Goal: Task Accomplishment & Management: Manage account settings

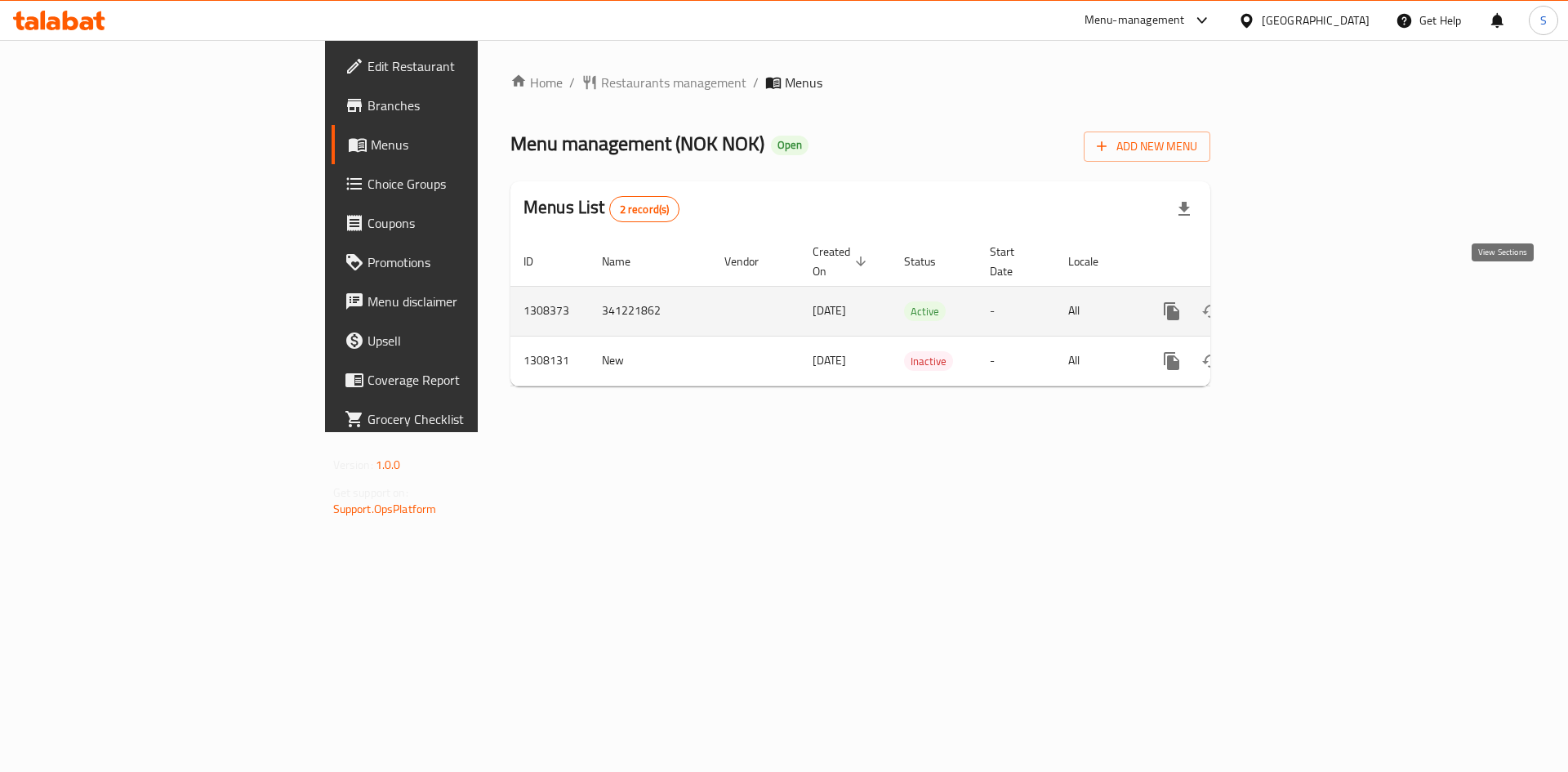
click at [1299, 301] on icon "enhanced table" at bounding box center [1289, 311] width 20 height 20
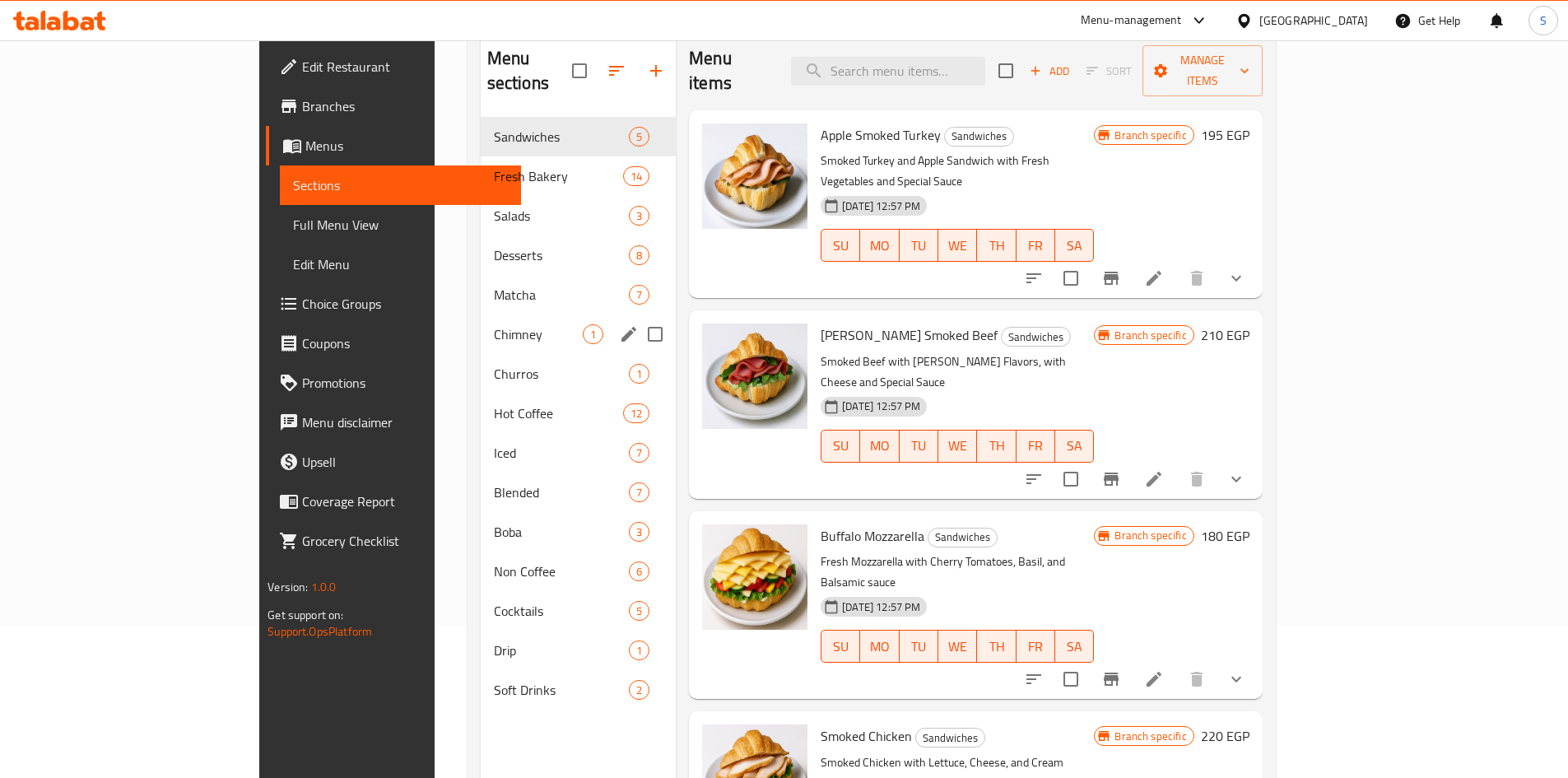
scroll to position [165, 0]
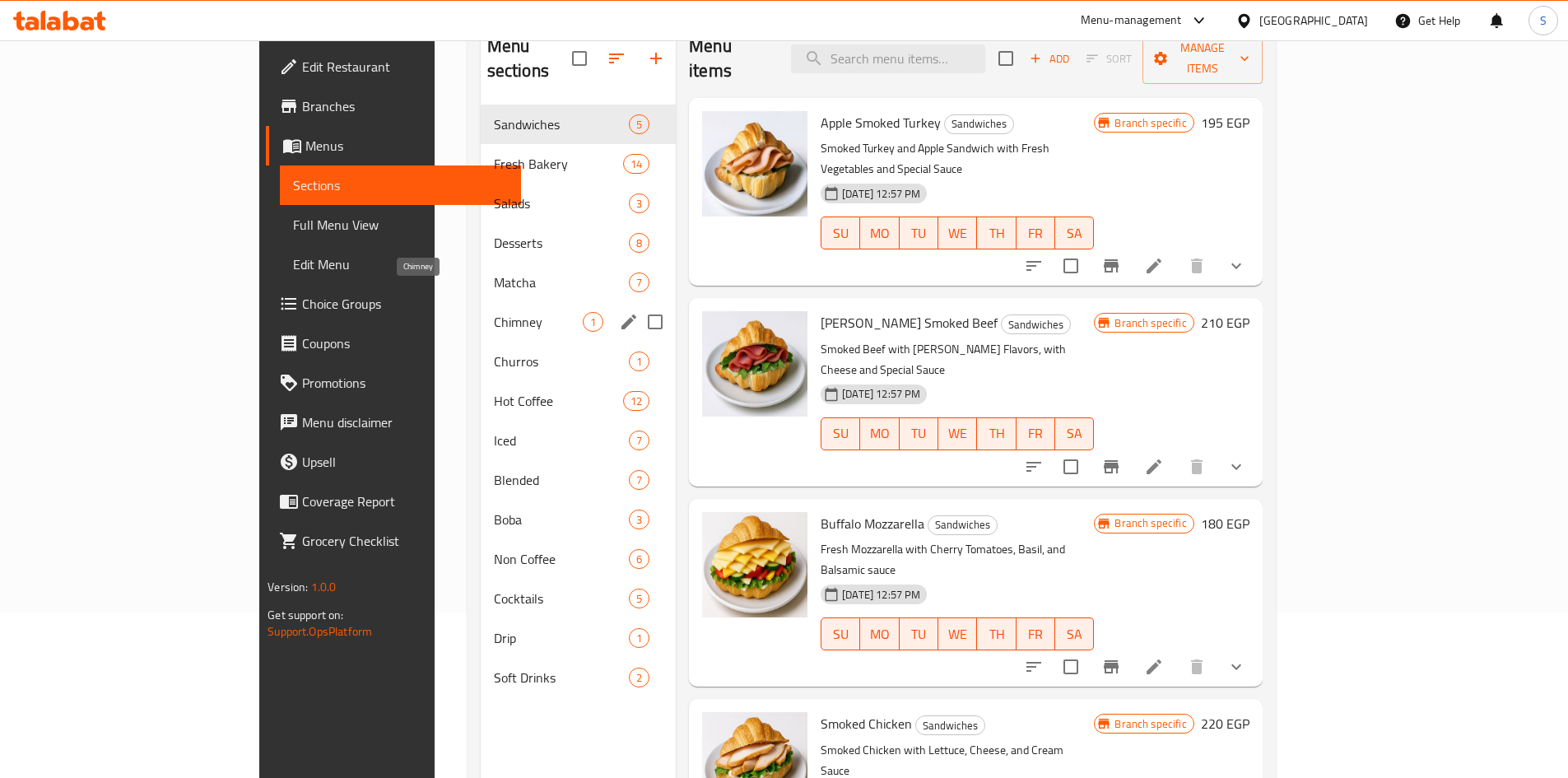
click at [494, 313] on span "Chimney" at bounding box center [539, 323] width 89 height 20
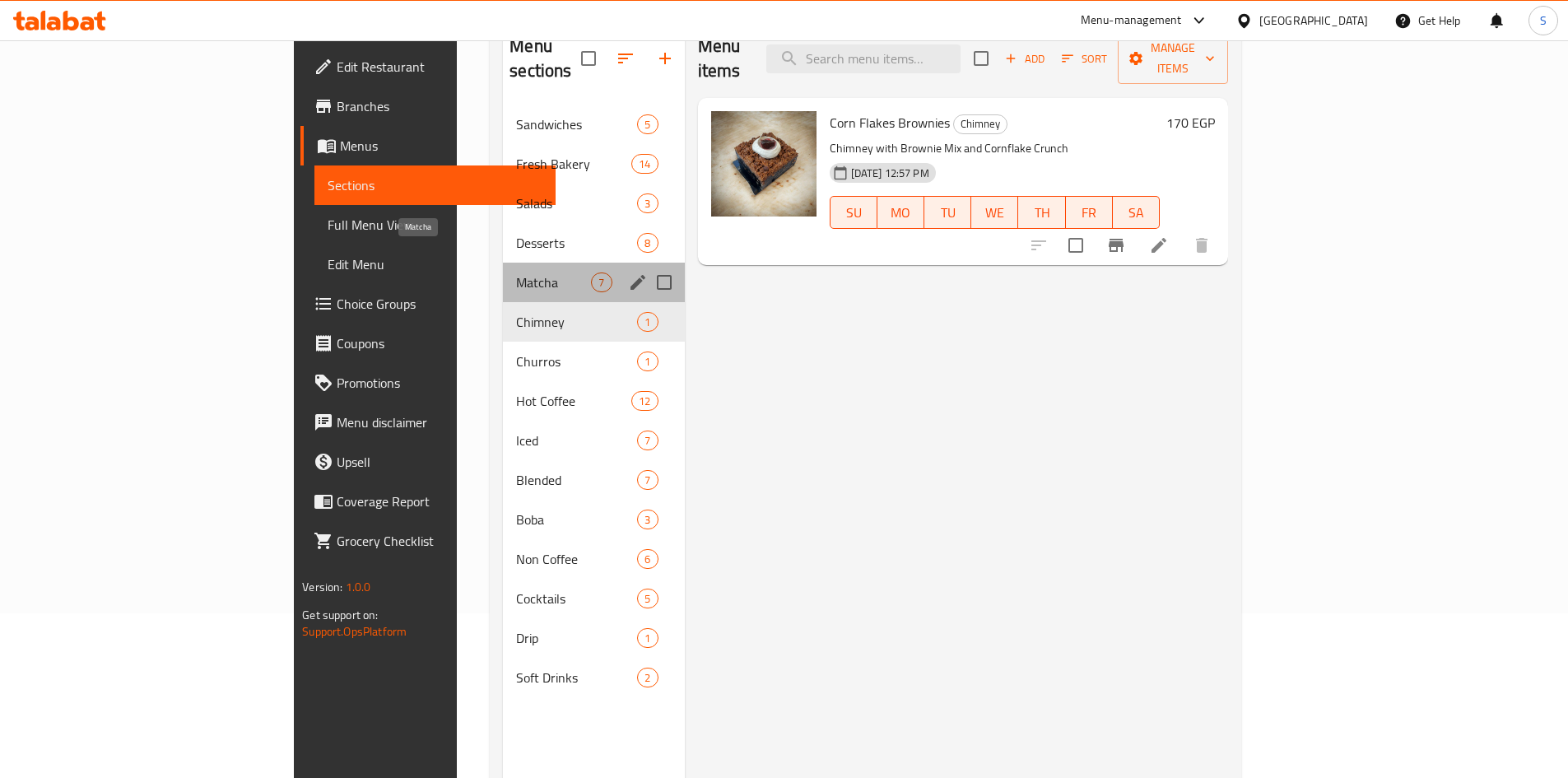
click at [516, 273] on span "Matcha" at bounding box center [553, 283] width 75 height 20
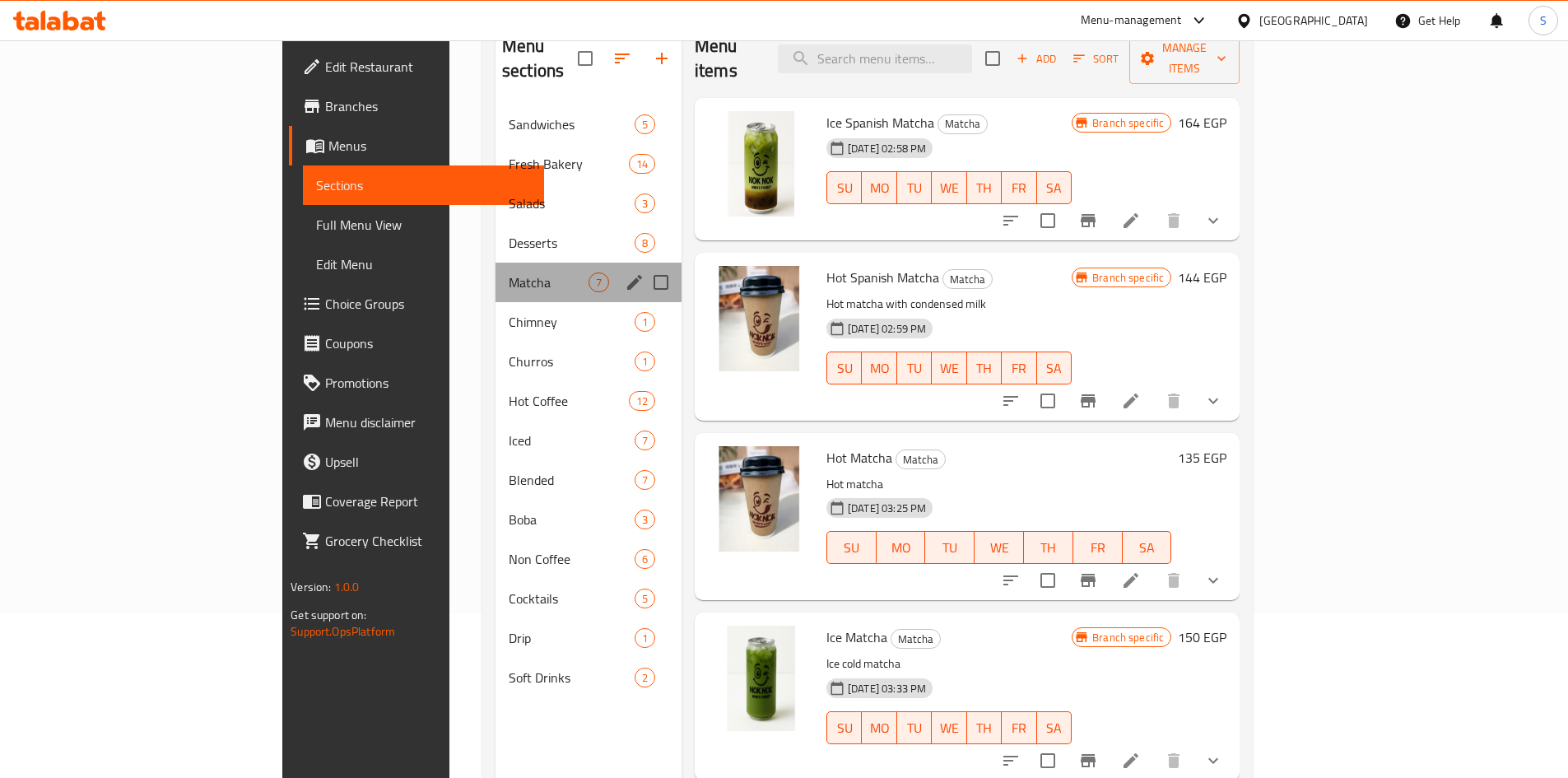
click at [496, 263] on div "Matcha 7" at bounding box center [589, 283] width 186 height 40
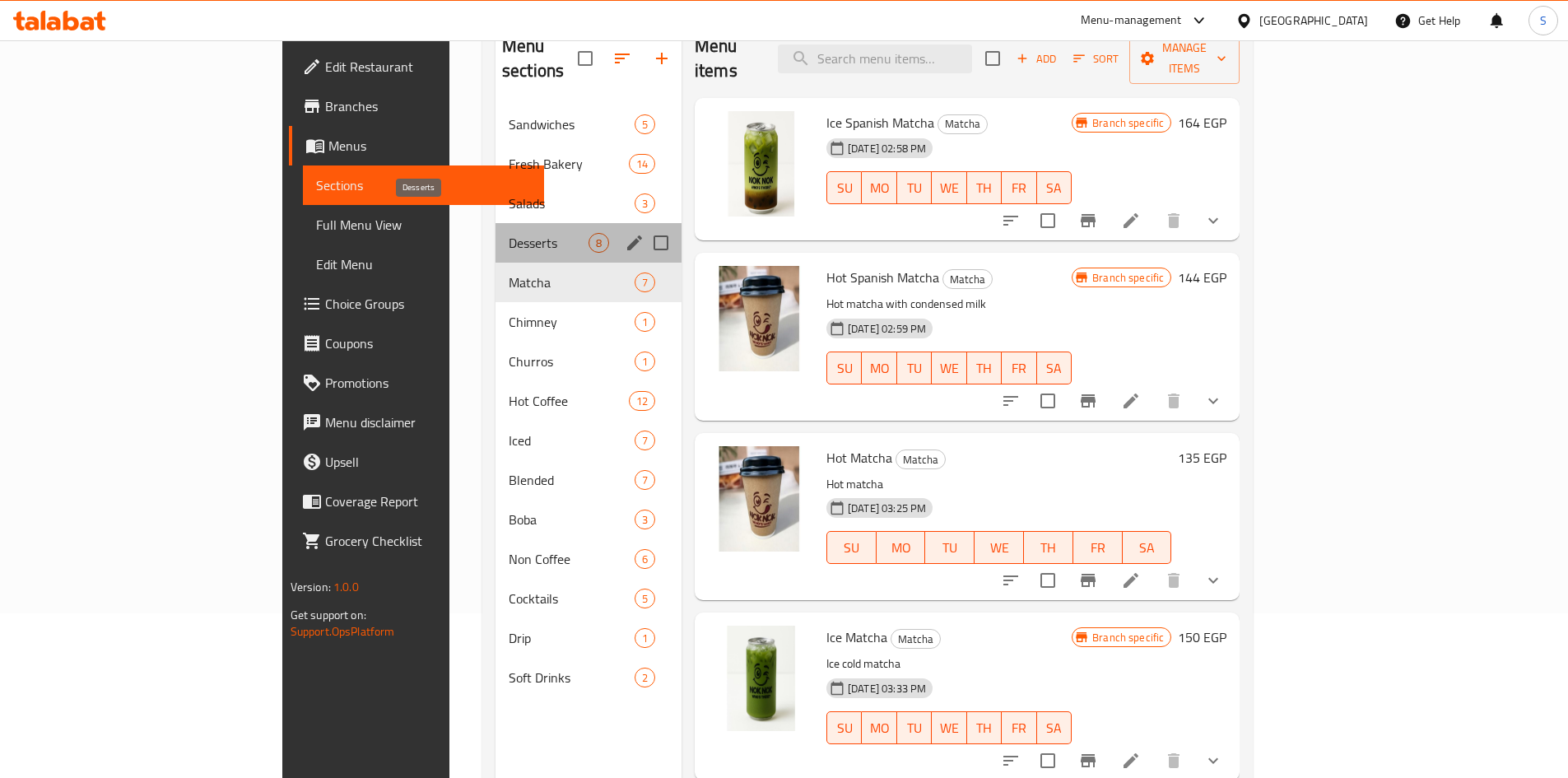
click at [509, 233] on span "Desserts" at bounding box center [548, 243] width 80 height 20
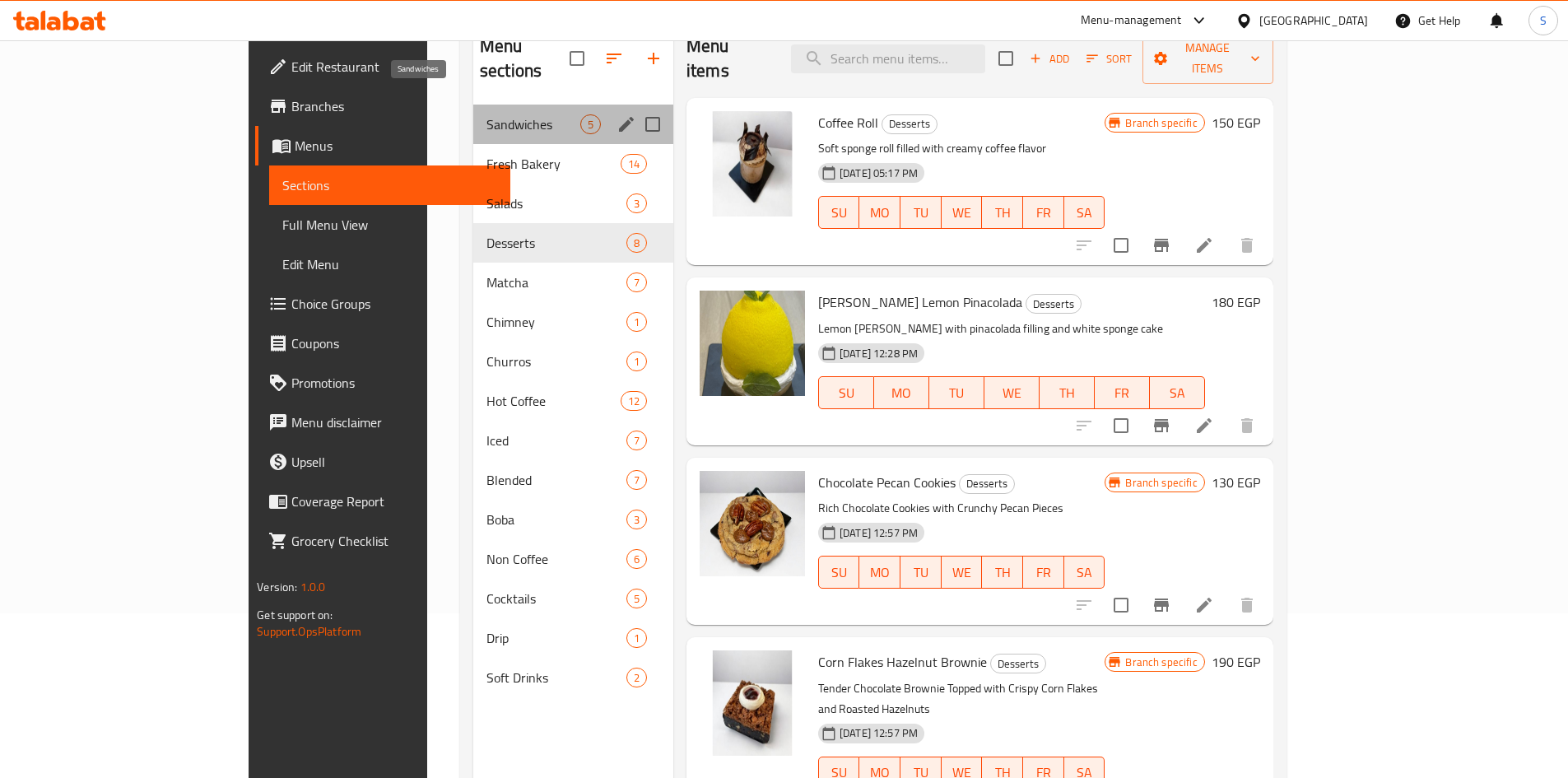
click at [486, 114] on span "Sandwiches" at bounding box center [533, 124] width 94 height 20
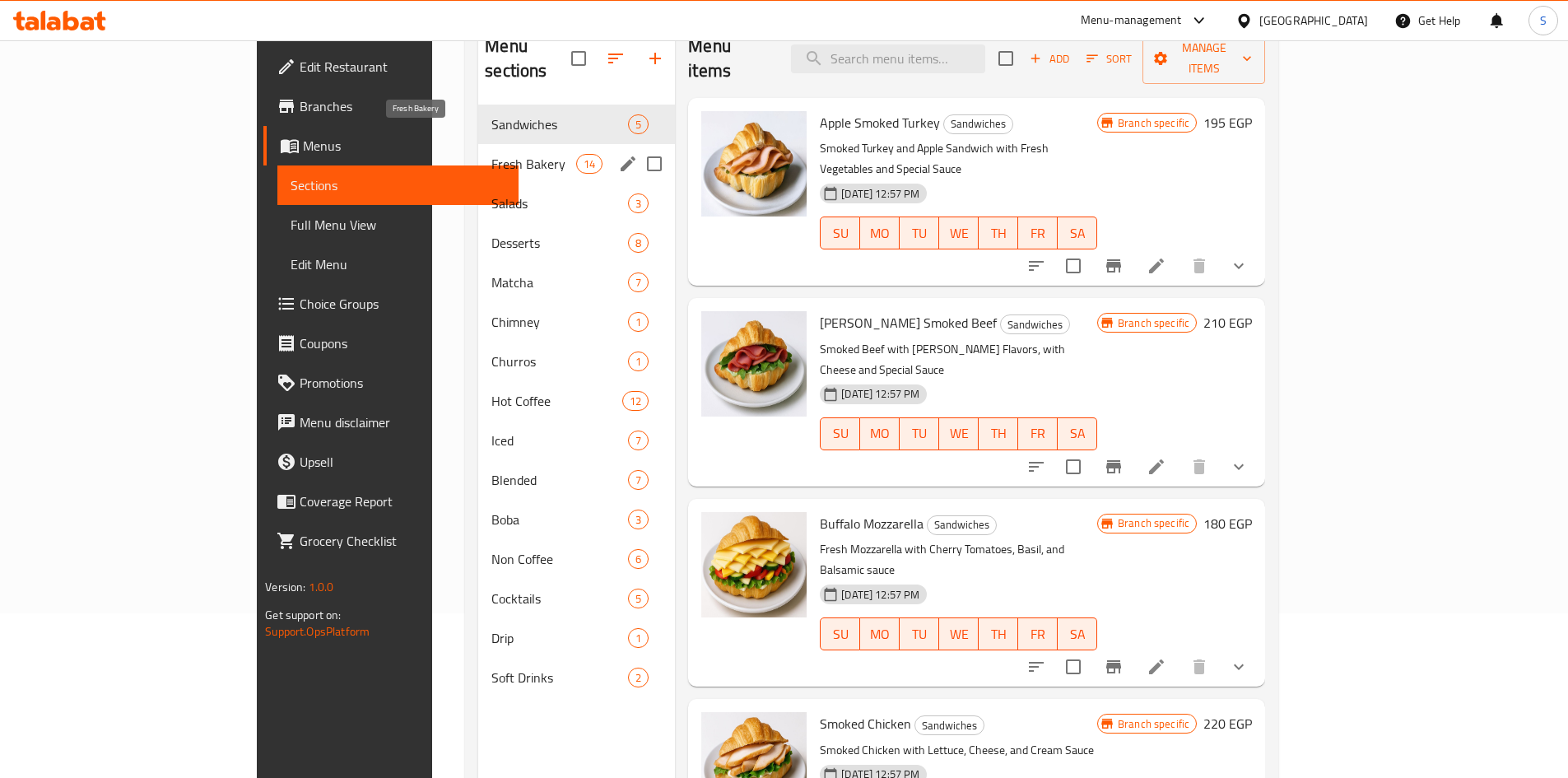
click at [491, 154] on span "Fresh Bakery" at bounding box center [533, 164] width 84 height 20
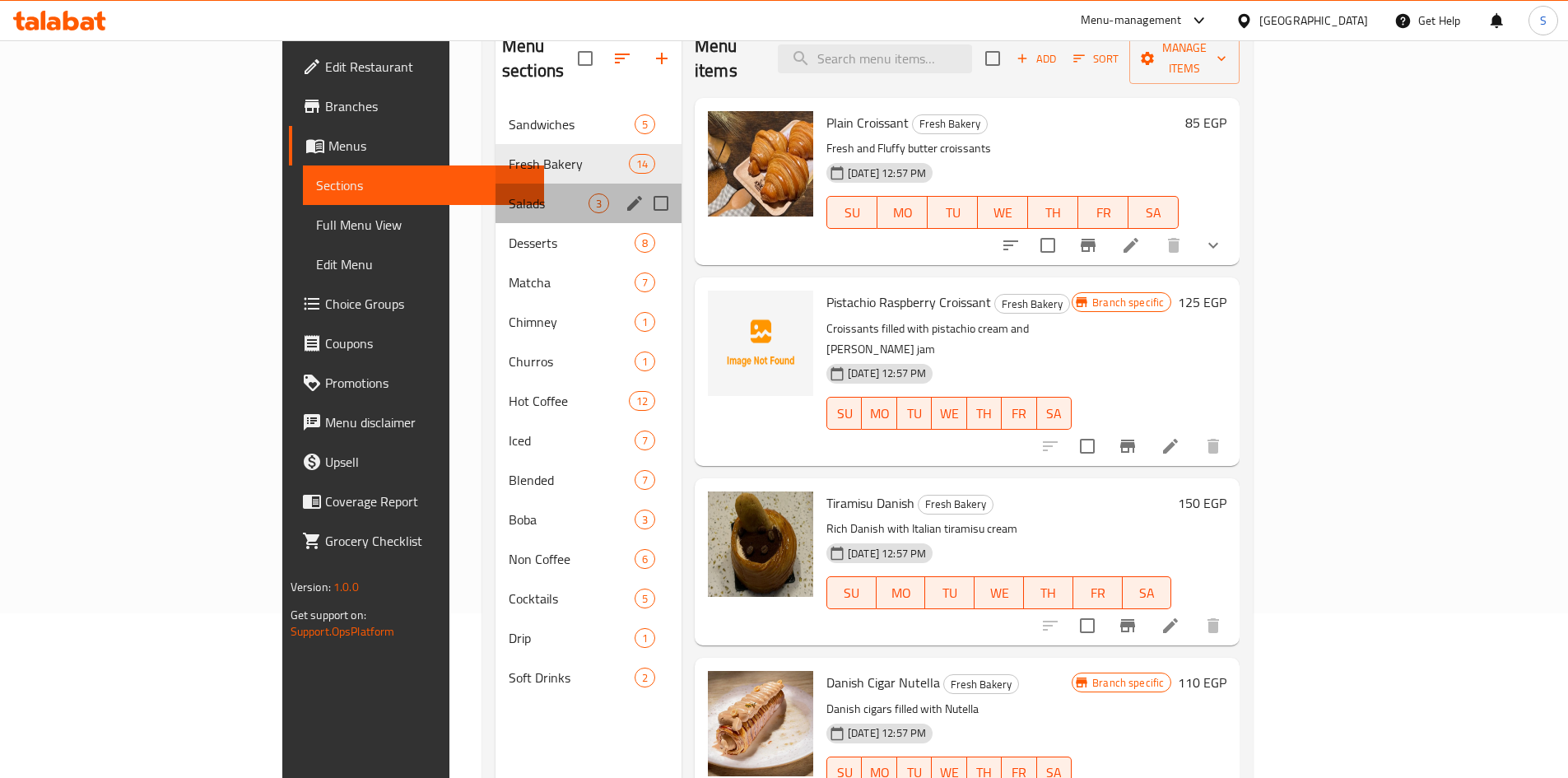
click at [496, 184] on div "Salads 3" at bounding box center [589, 203] width 186 height 40
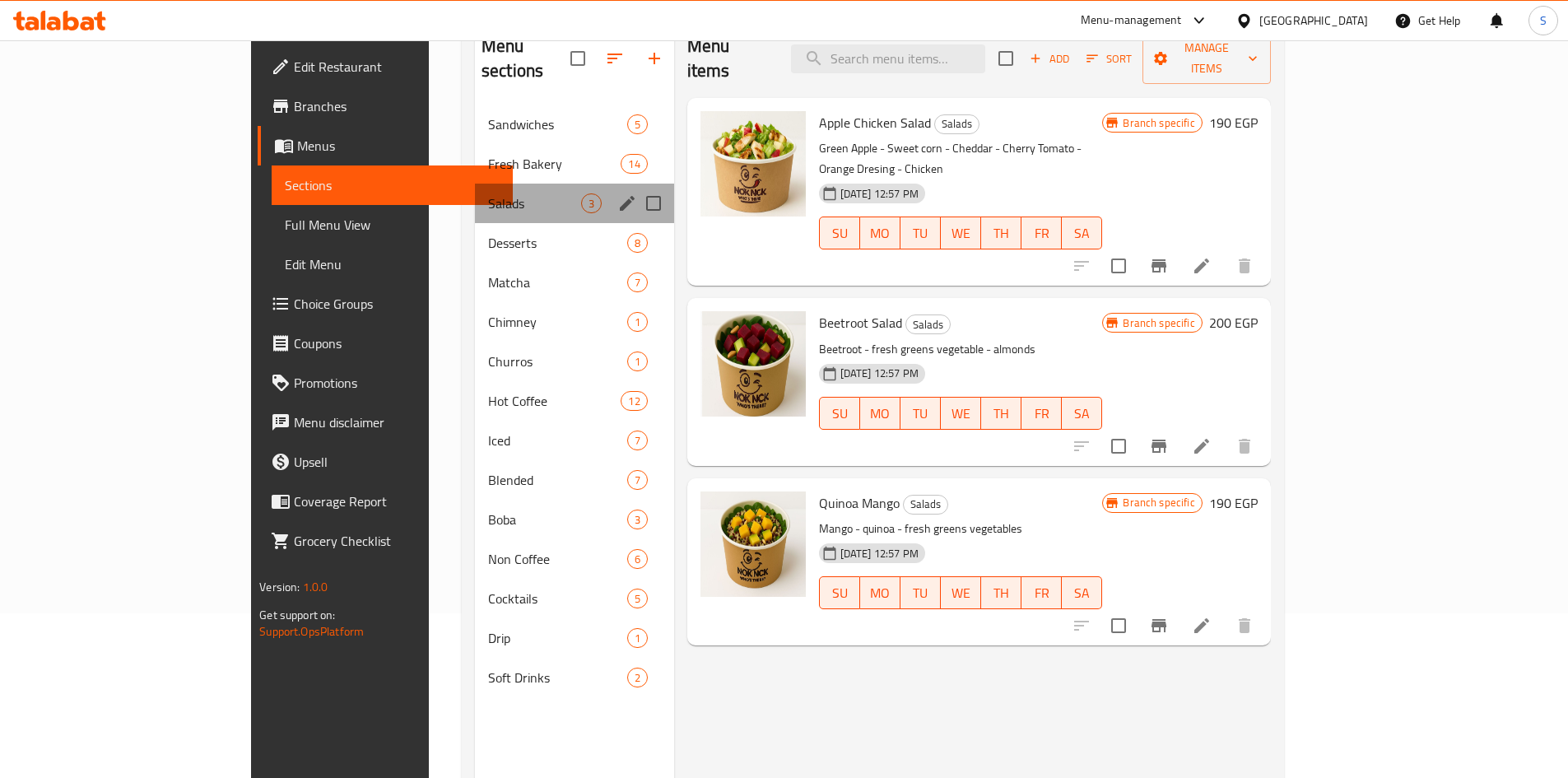
click at [475, 194] on div "Salads 3" at bounding box center [574, 203] width 199 height 40
click at [488, 233] on span "Desserts" at bounding box center [535, 243] width 93 height 20
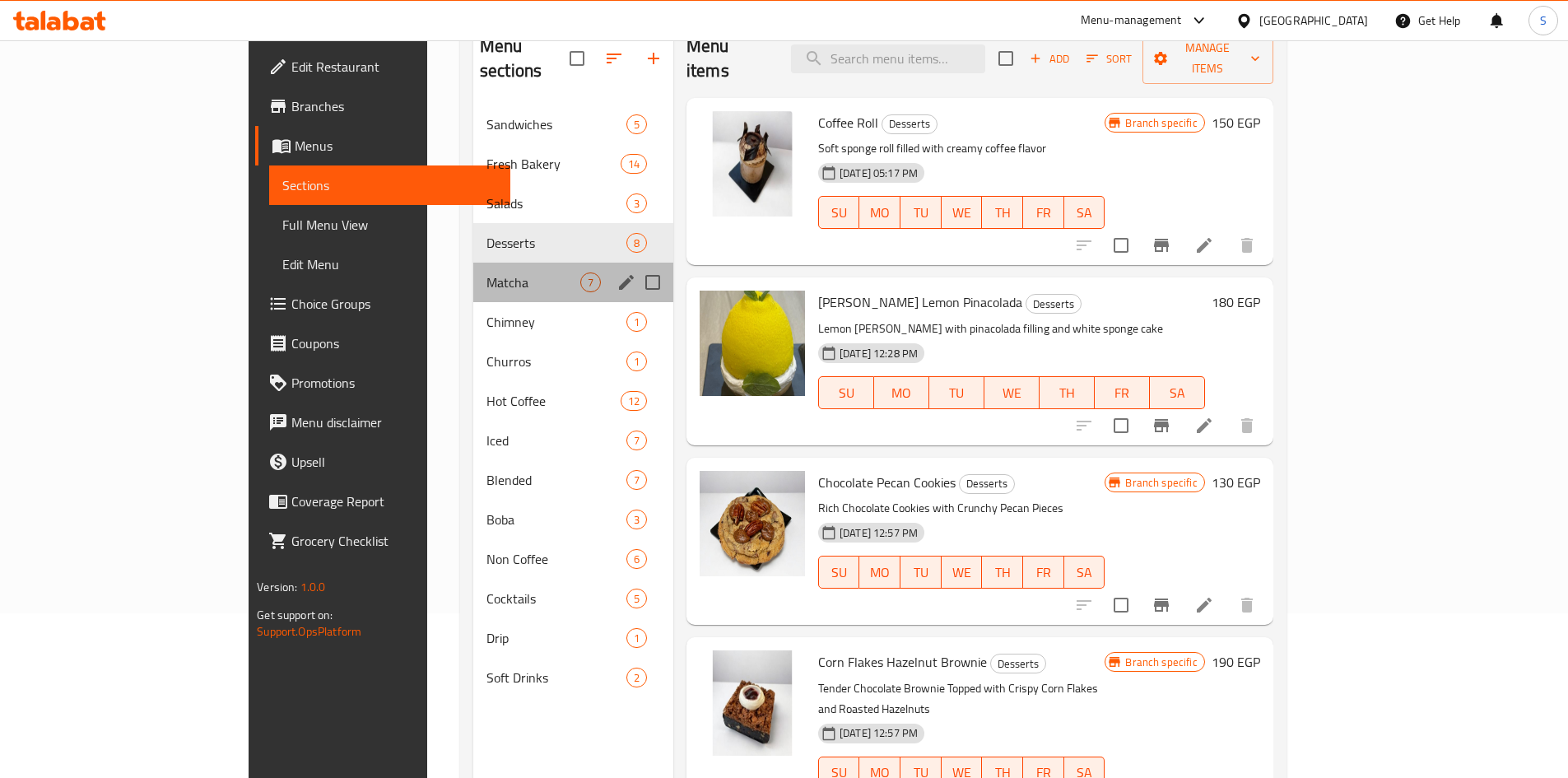
click at [473, 263] on div "Matcha 7" at bounding box center [573, 283] width 200 height 40
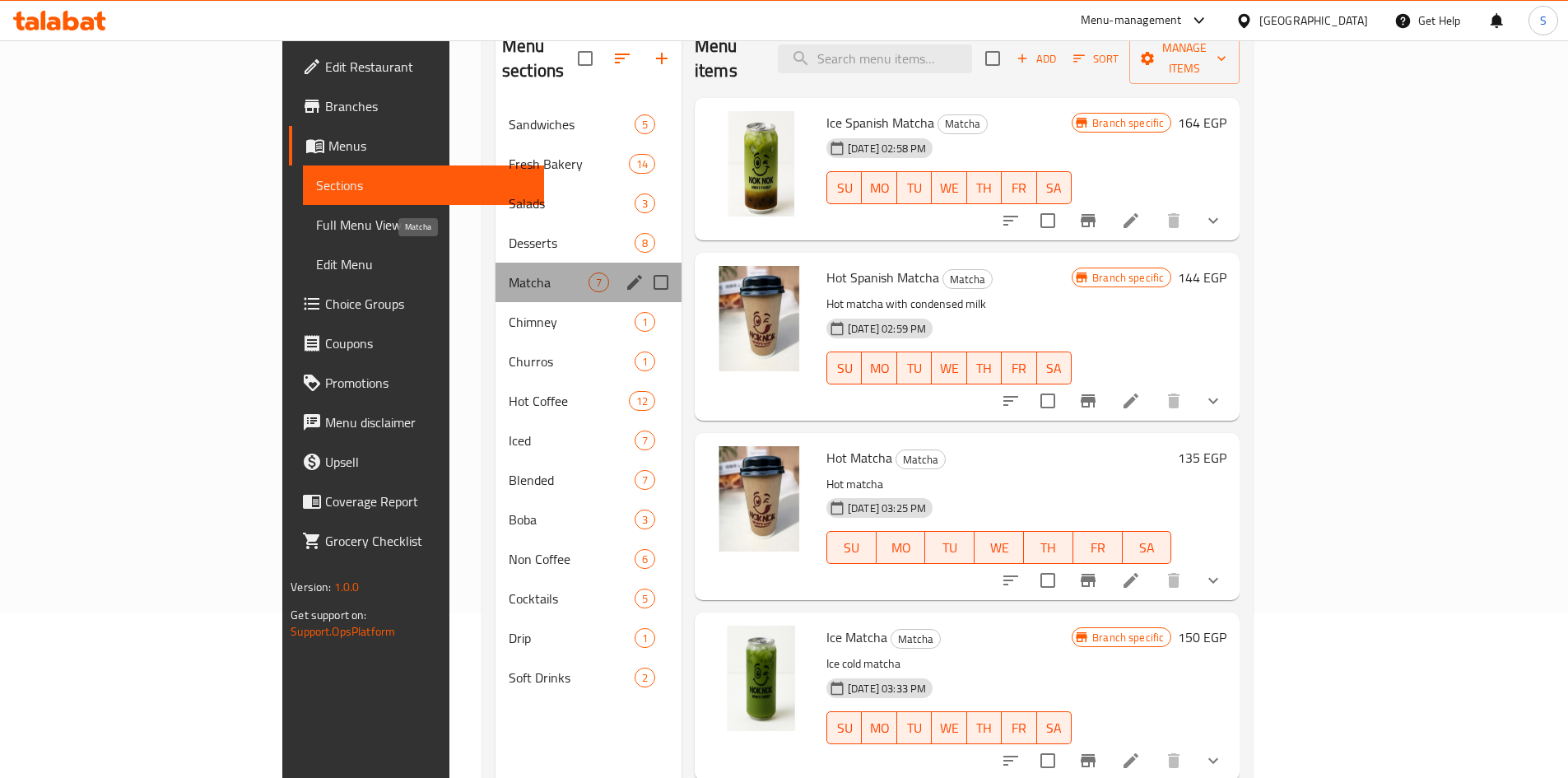
click at [509, 273] on span "Matcha" at bounding box center [548, 283] width 80 height 20
click at [509, 313] on span "Chimney" at bounding box center [548, 323] width 80 height 20
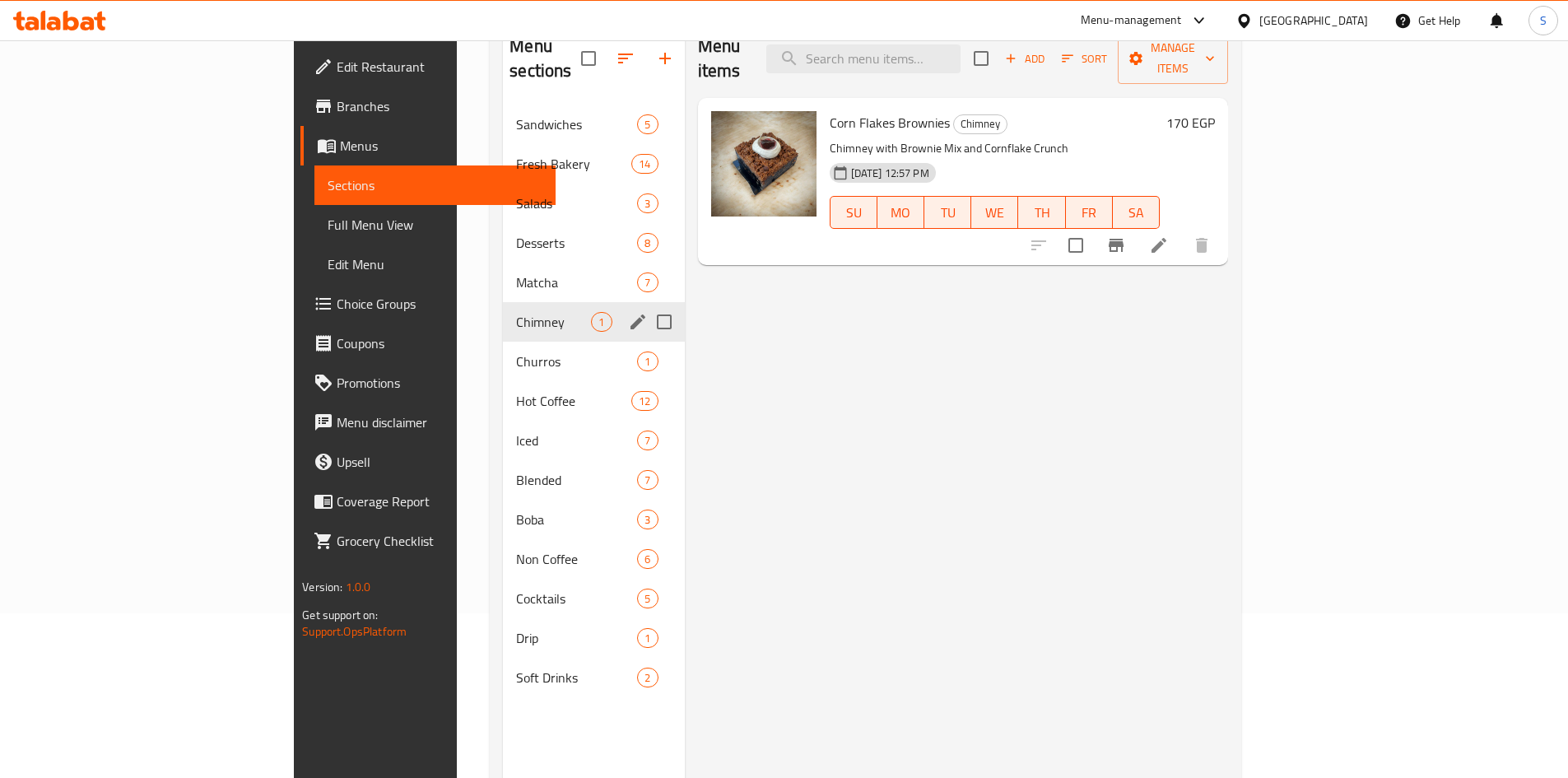
click at [503, 314] on div "Chimney 1" at bounding box center [593, 323] width 181 height 40
click at [516, 351] on span "Churros" at bounding box center [553, 361] width 75 height 20
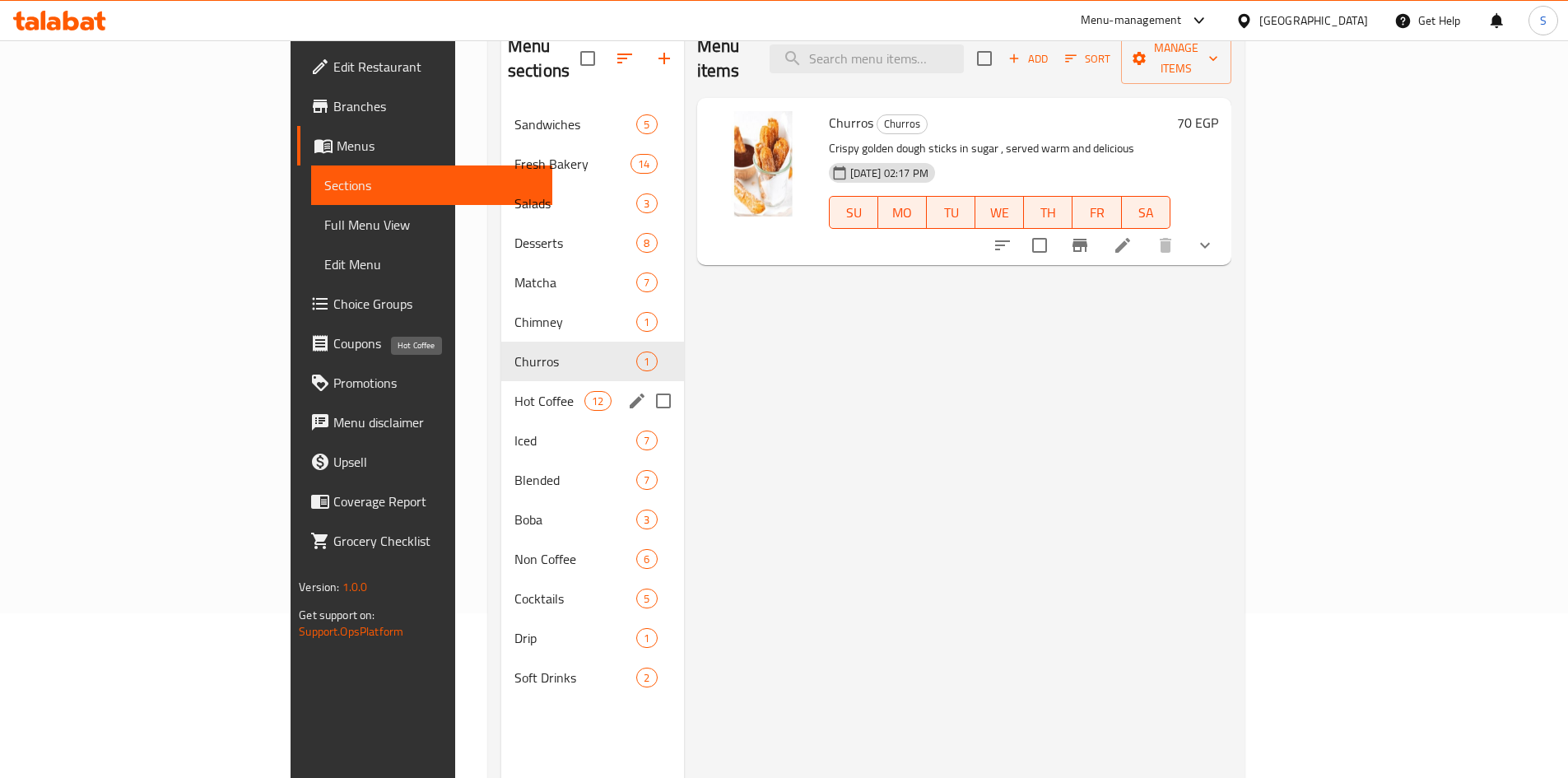
click at [515, 391] on span "Hot Coffee" at bounding box center [549, 401] width 70 height 20
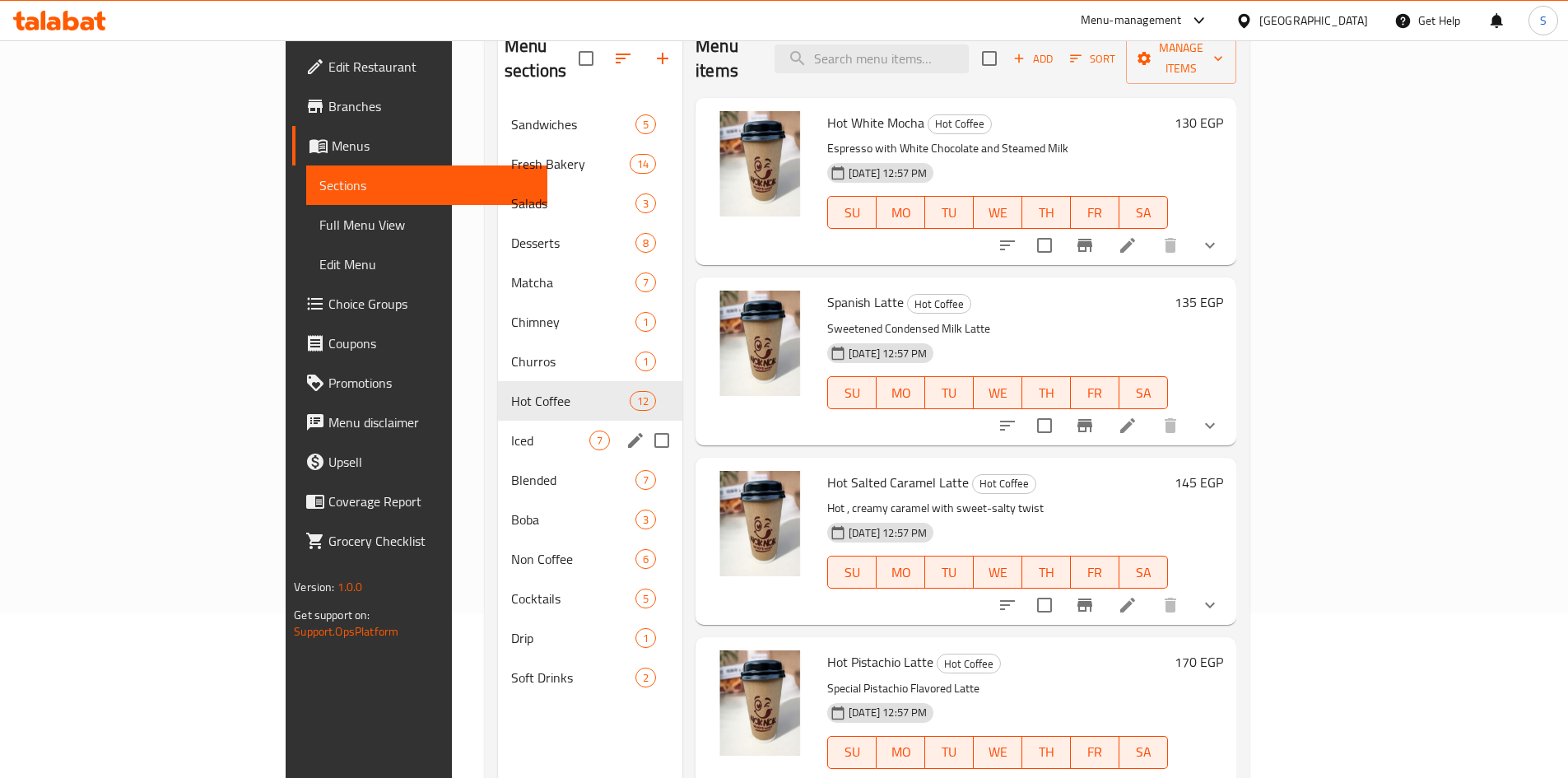
click at [498, 421] on div "Iced 7" at bounding box center [590, 441] width 184 height 40
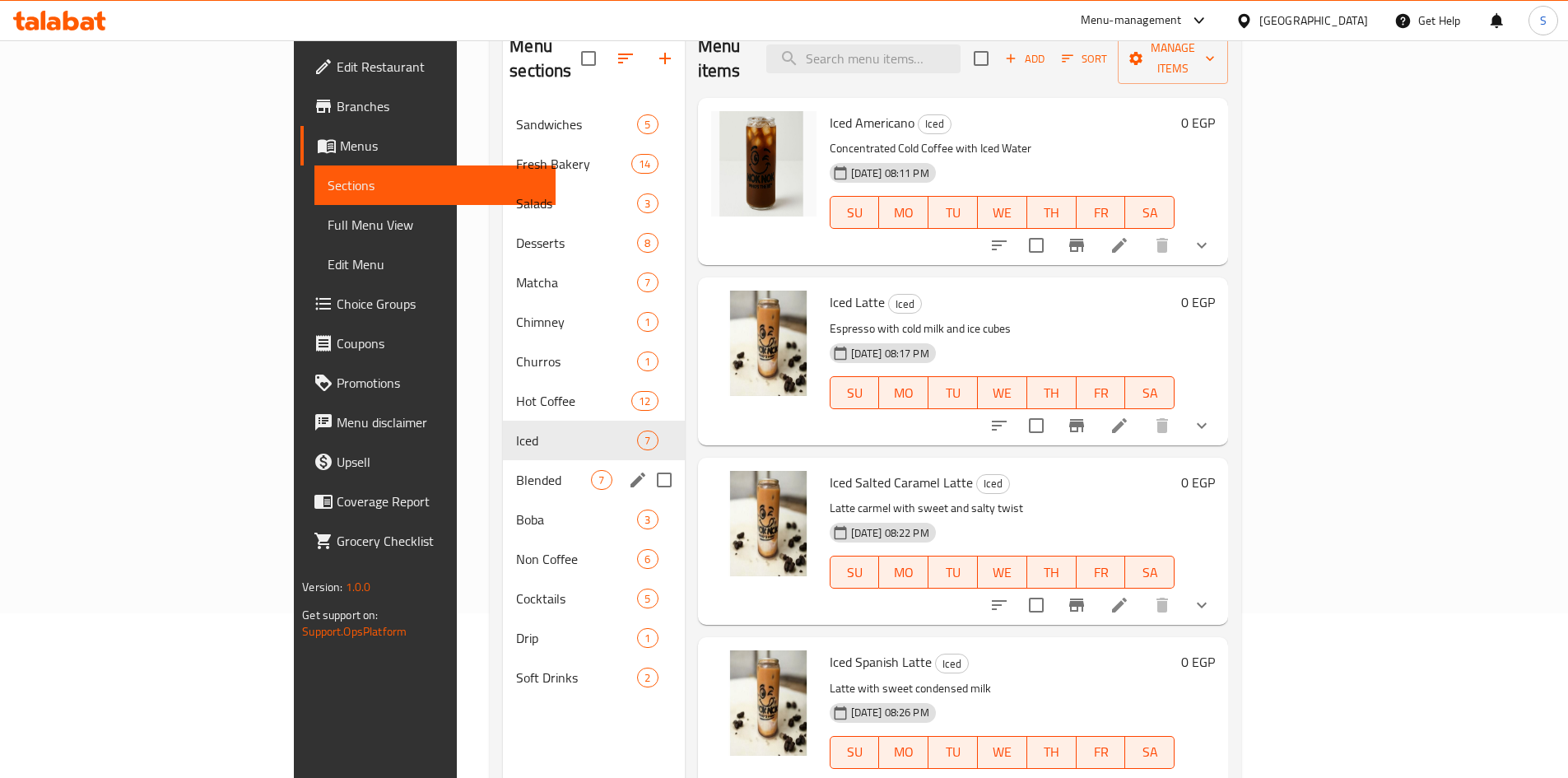
click at [503, 468] on div "Blended 7" at bounding box center [593, 480] width 181 height 40
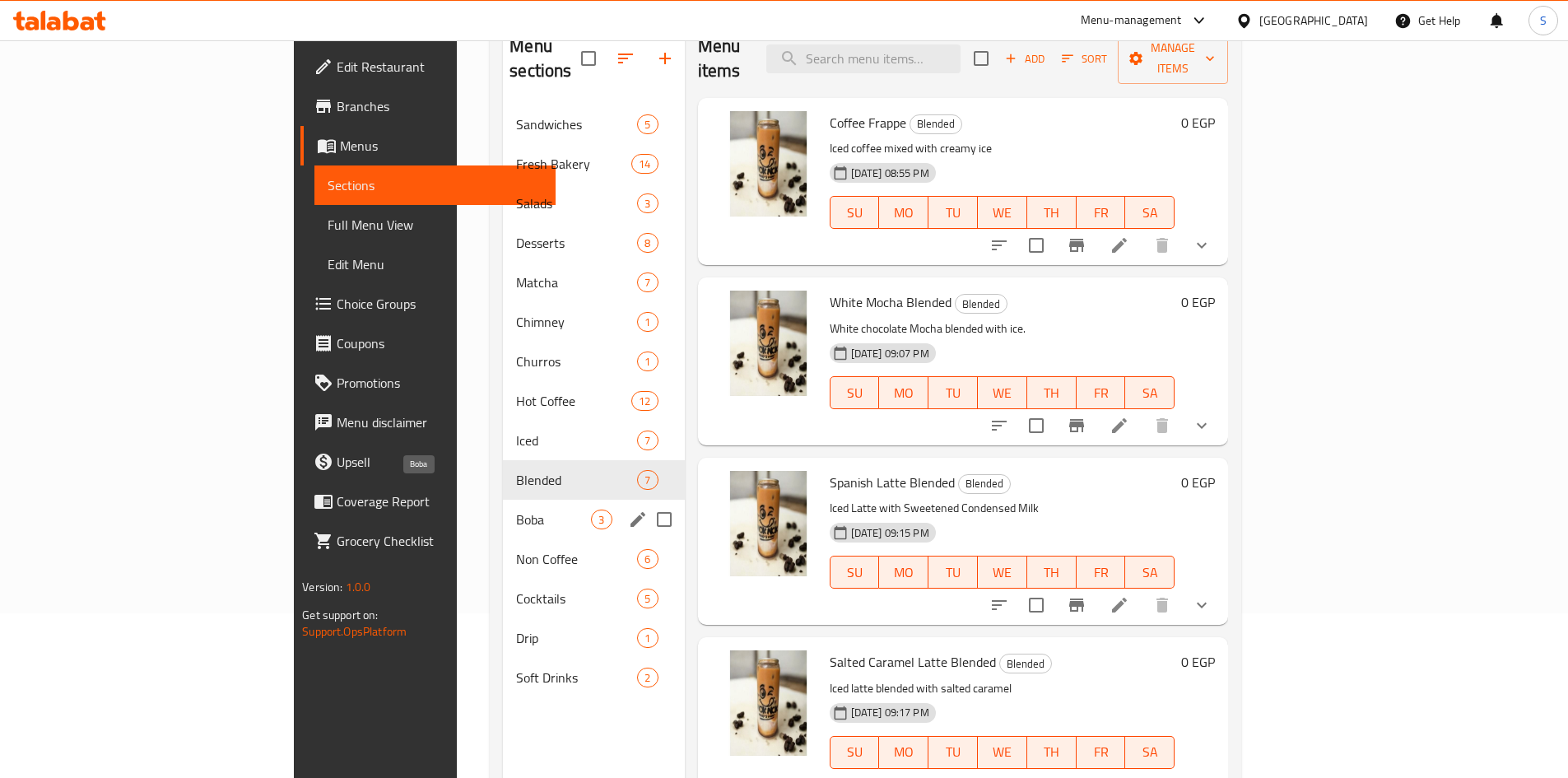
click at [516, 510] on span "Boba" at bounding box center [553, 520] width 75 height 20
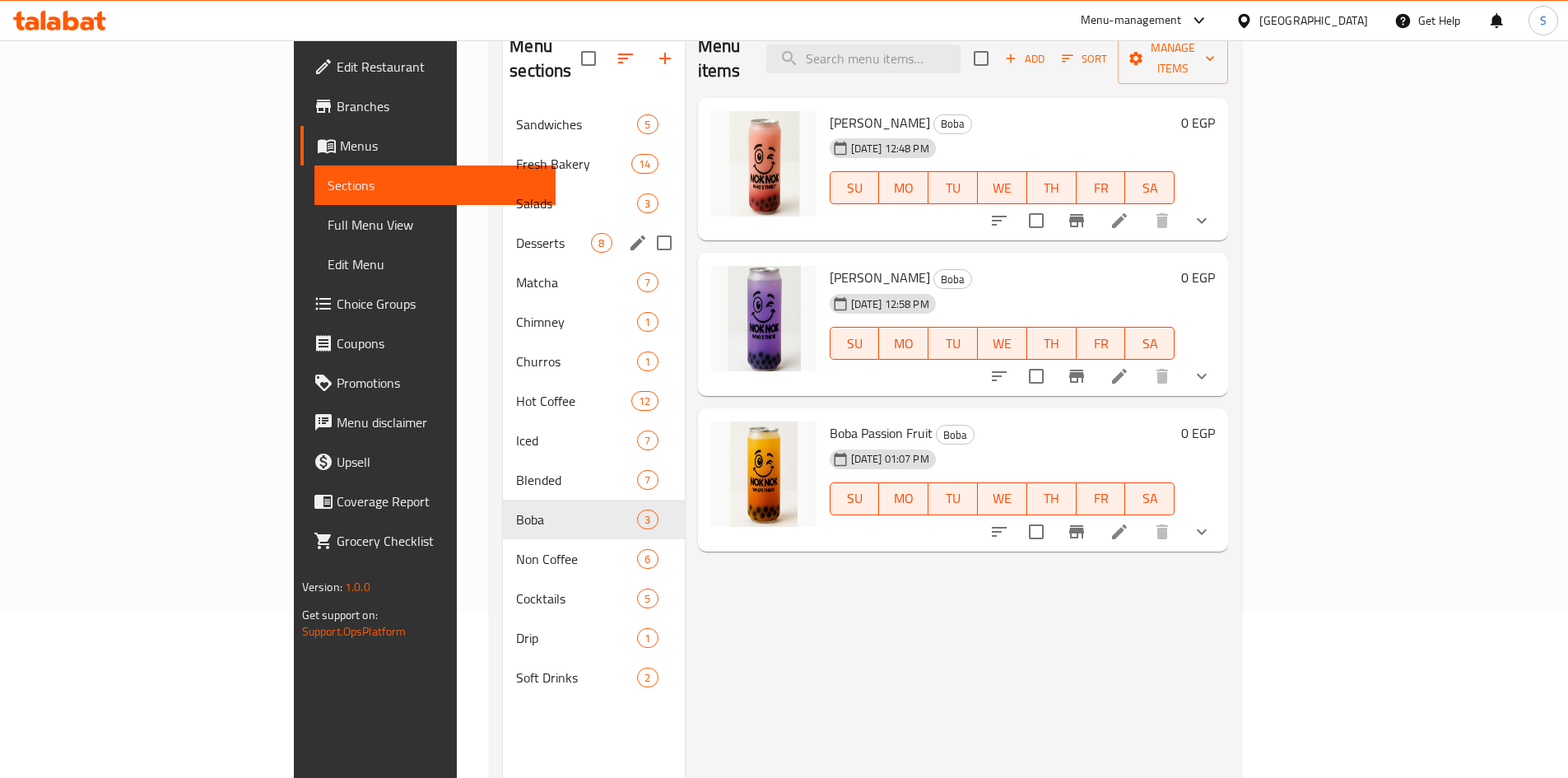
click at [516, 233] on span "Desserts" at bounding box center [553, 243] width 75 height 20
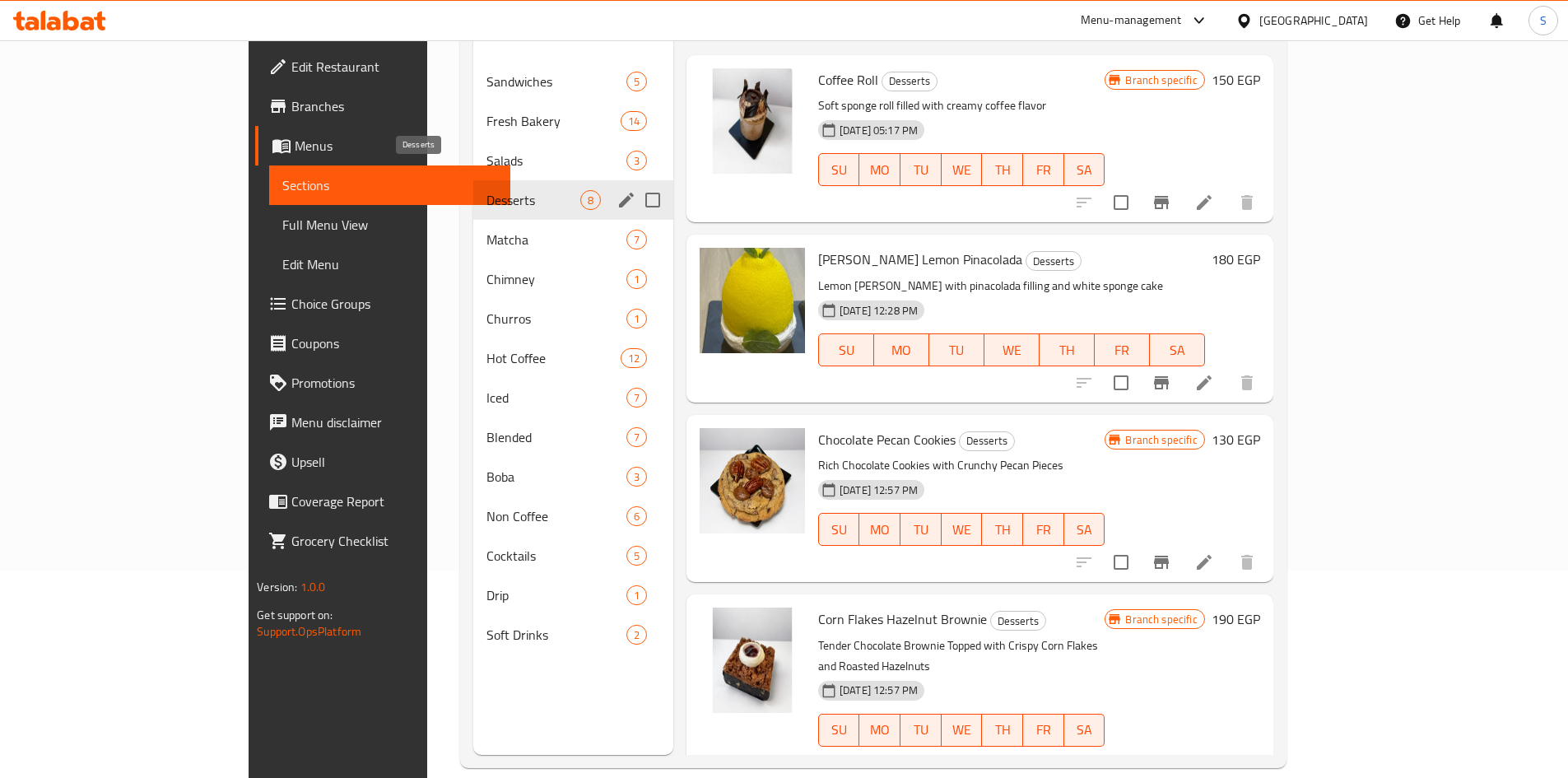
scroll to position [230, 0]
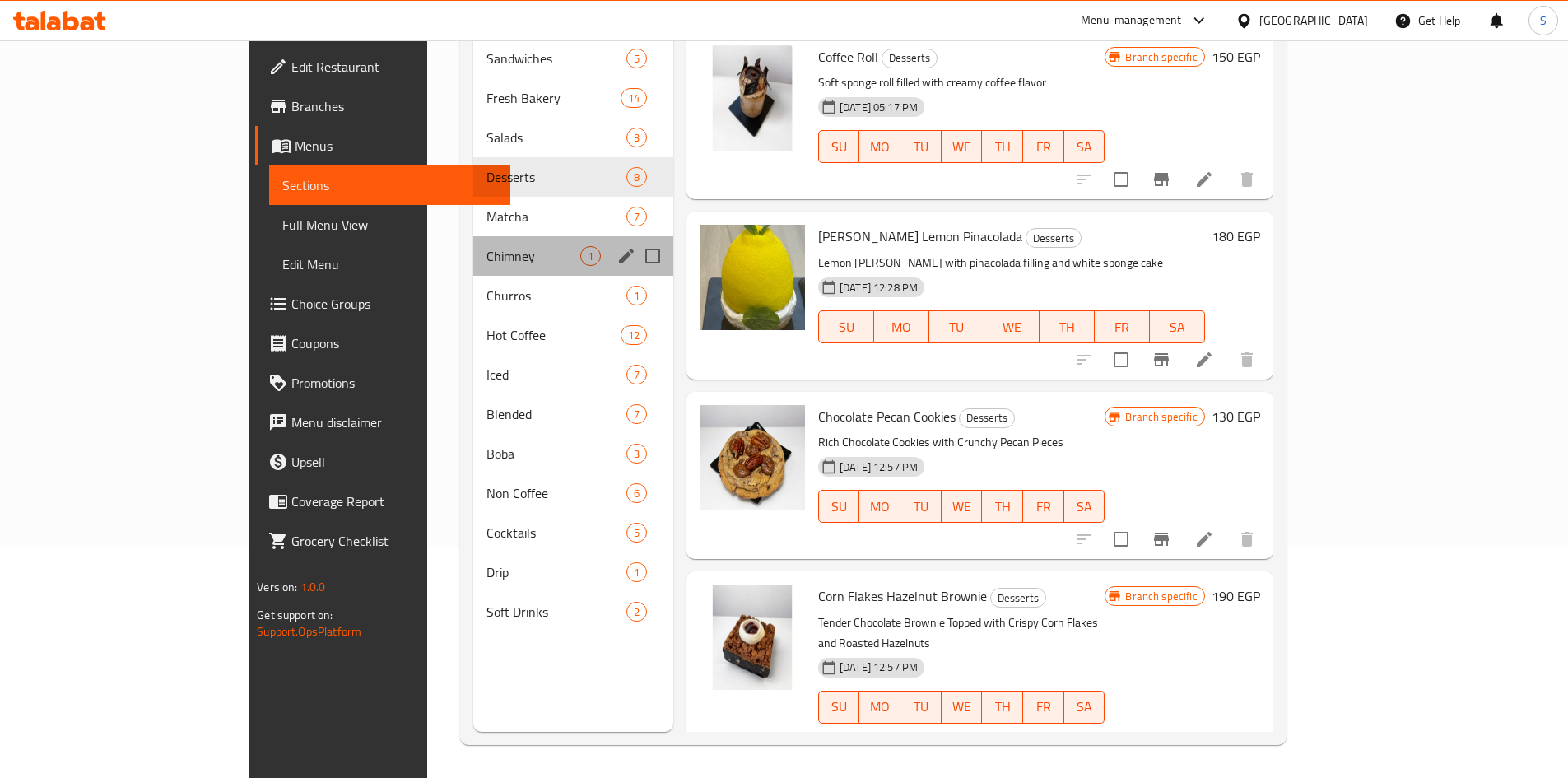
click at [473, 236] on div "Chimney 1" at bounding box center [573, 256] width 200 height 40
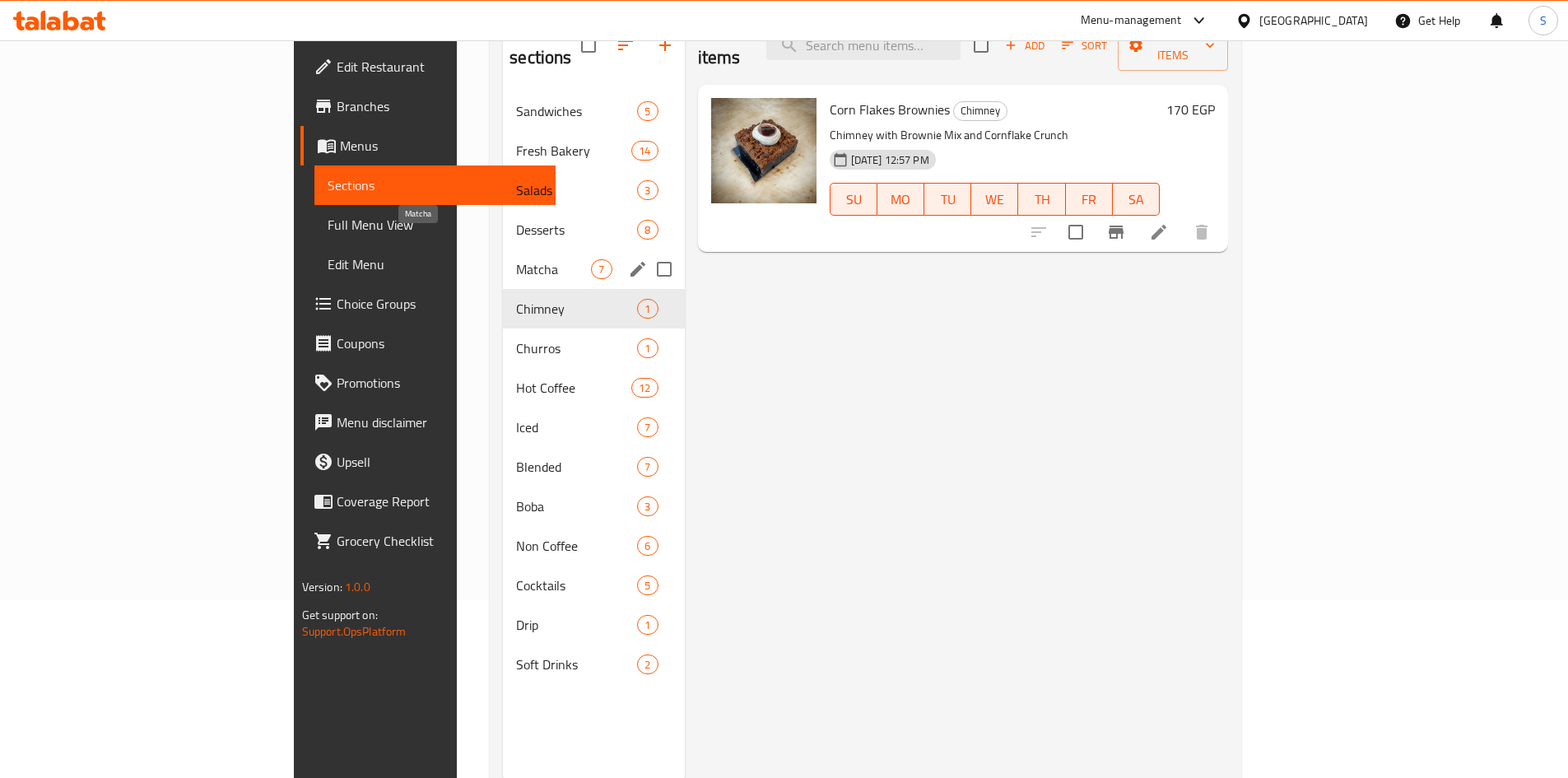
scroll to position [148, 0]
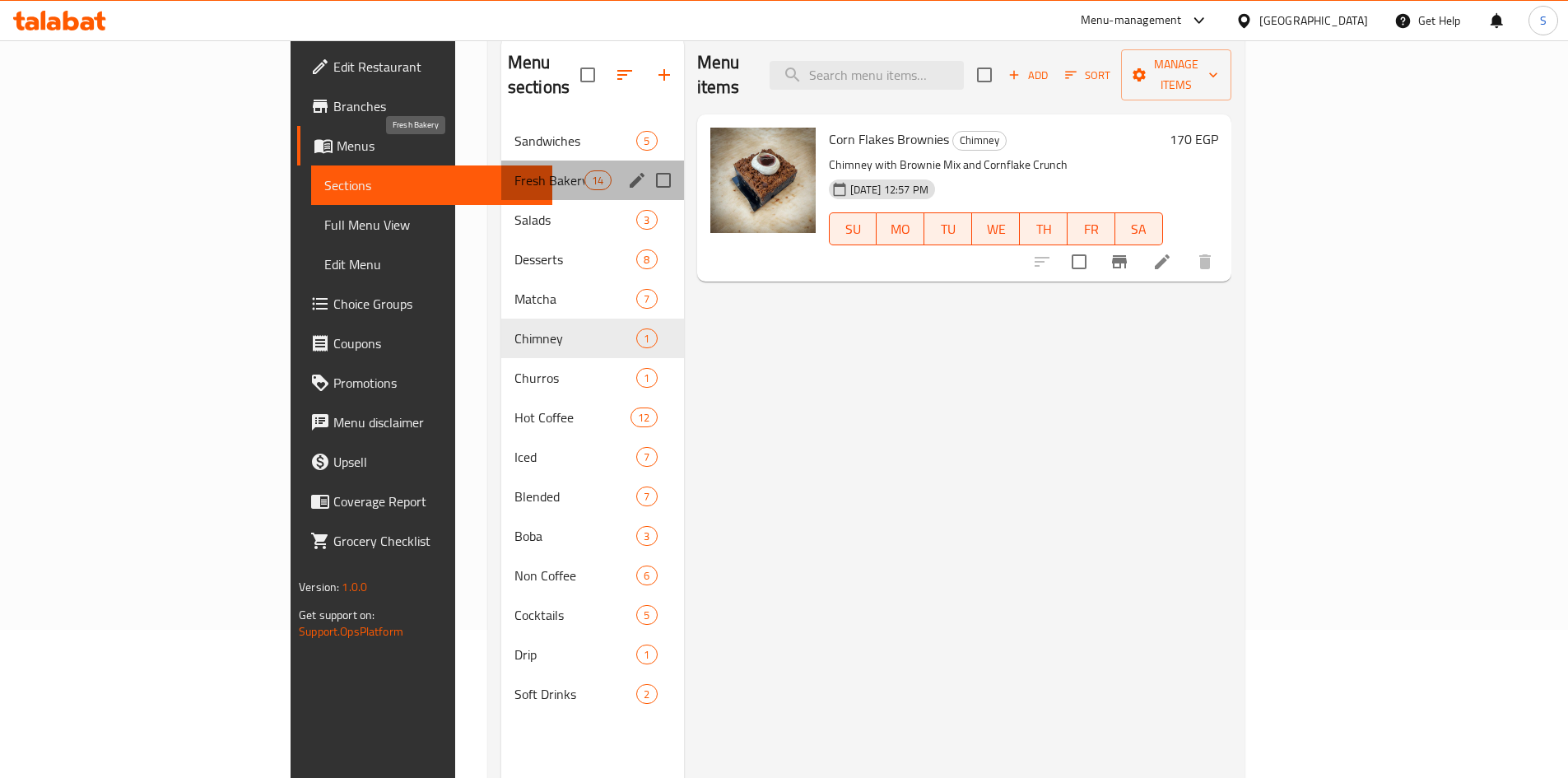
click at [515, 171] on span "Fresh Bakery" at bounding box center [549, 181] width 70 height 20
